Goal: Information Seeking & Learning: Check status

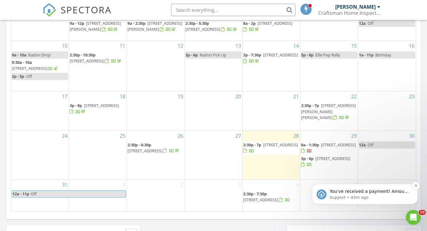
click at [351, 195] on p "Support • 42m ago" at bounding box center [369, 198] width 80 height 6
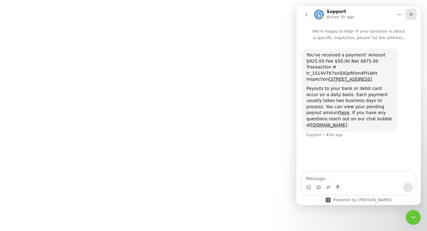
click at [408, 16] on div "Close" at bounding box center [410, 14] width 11 height 11
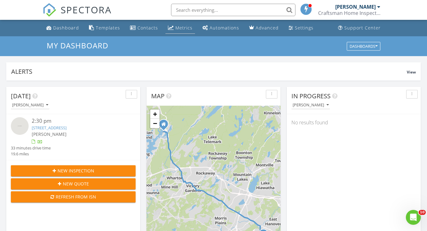
click at [172, 31] on link "Metrics" at bounding box center [180, 27] width 30 height 11
click at [170, 28] on div "Metrics" at bounding box center [171, 27] width 6 height 5
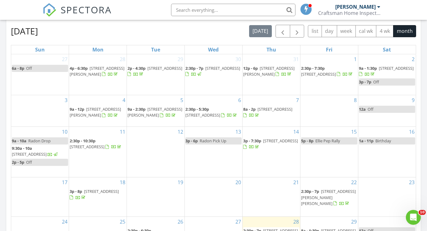
scroll to position [359, 0]
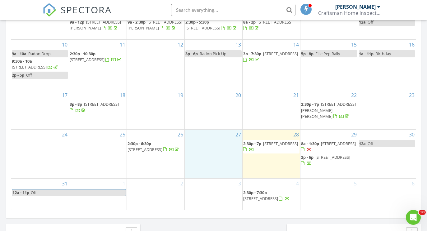
click at [211, 163] on div "27" at bounding box center [213, 154] width 57 height 49
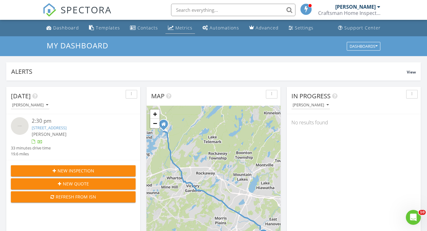
scroll to position [0, 0]
click at [177, 31] on link "Metrics" at bounding box center [180, 27] width 30 height 11
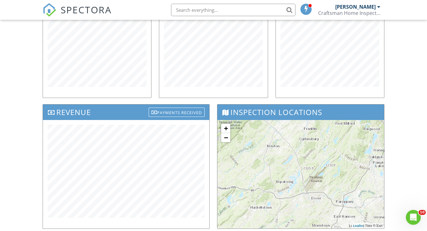
scroll to position [133, 0]
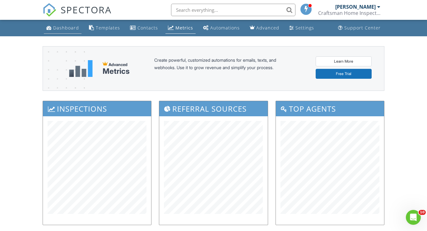
click at [72, 29] on div "Dashboard" at bounding box center [66, 28] width 26 height 6
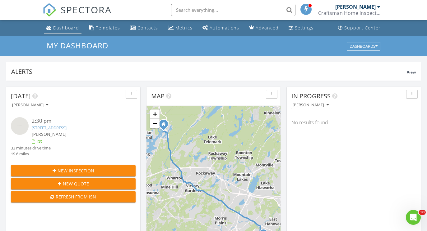
click at [59, 31] on link "Dashboard" at bounding box center [63, 27] width 38 height 11
